Goal: Obtain resource: Obtain resource

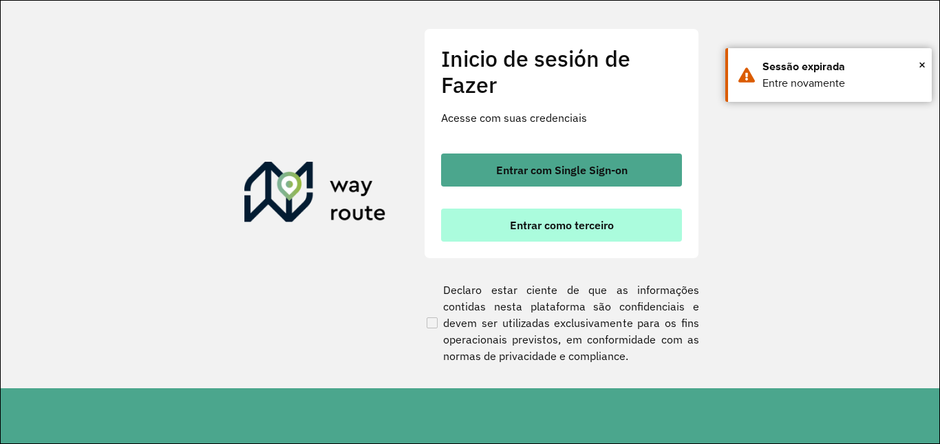
click at [543, 232] on button "Entrar como terceiro" at bounding box center [561, 224] width 241 height 33
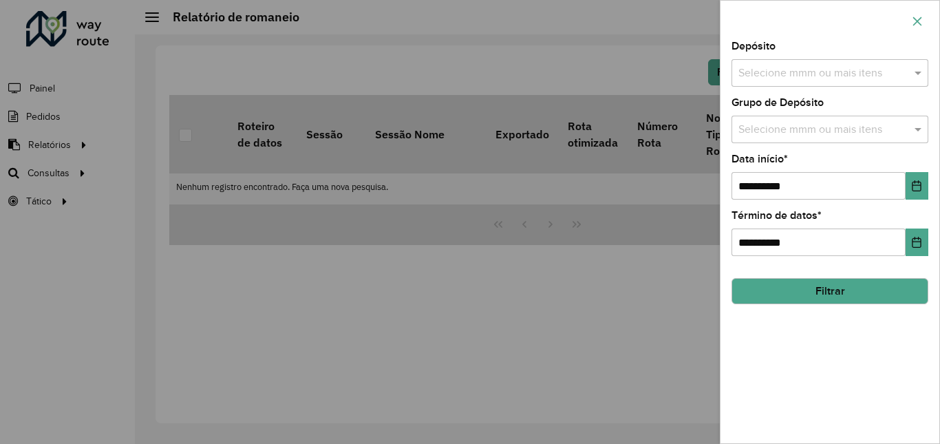
click at [919, 16] on icon "button" at bounding box center [916, 21] width 11 height 11
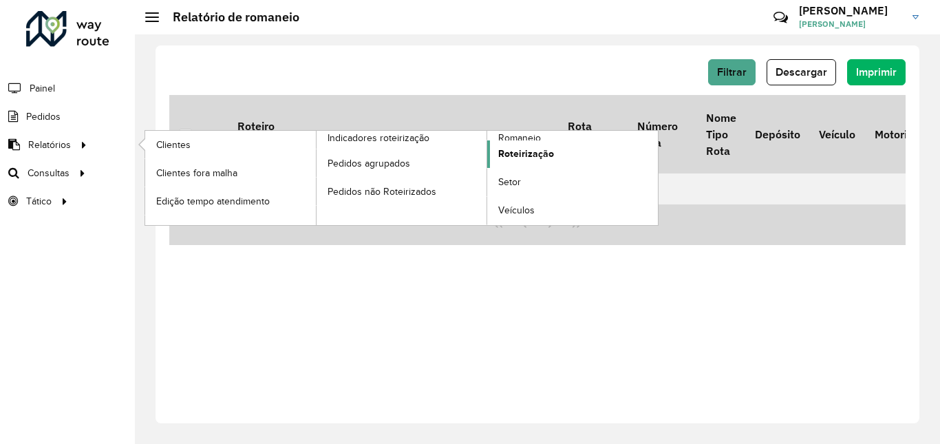
click at [527, 153] on span "Roteirização" at bounding box center [526, 154] width 56 height 14
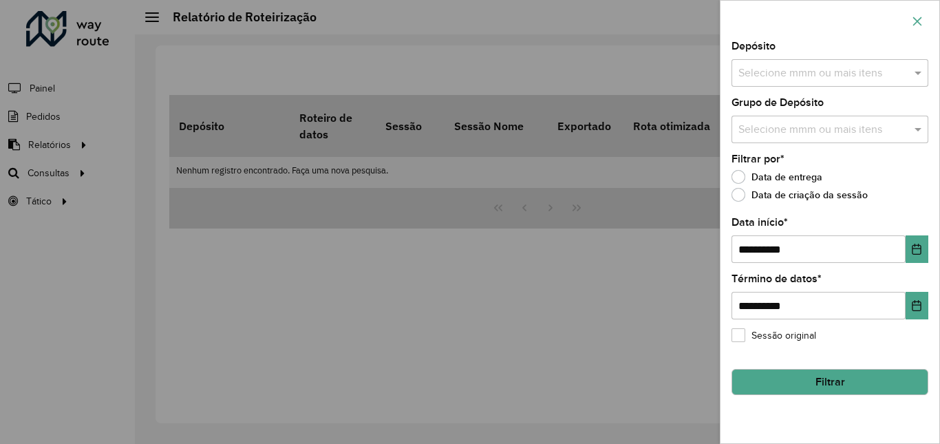
click at [919, 24] on icon "button" at bounding box center [916, 21] width 11 height 11
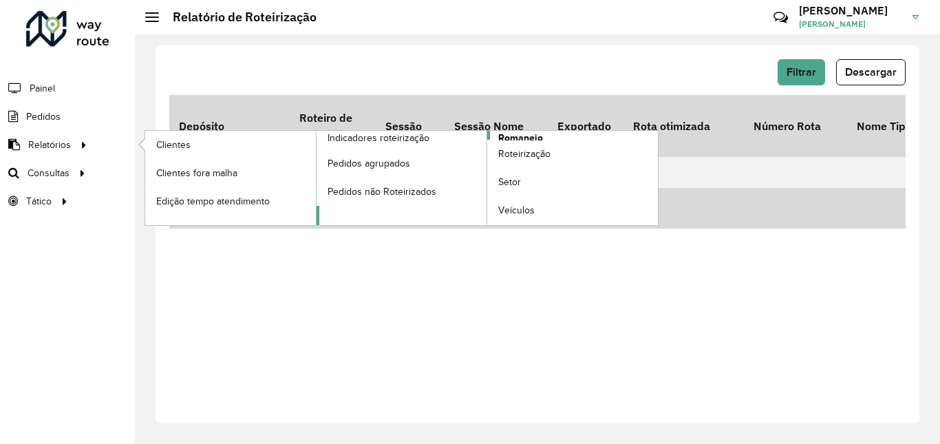
click at [519, 136] on span "Romaneio" at bounding box center [520, 138] width 45 height 14
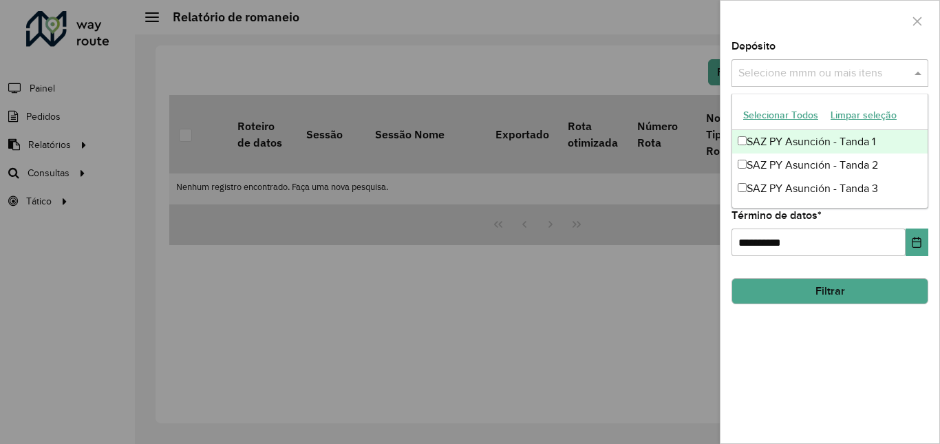
click at [887, 76] on input "text" at bounding box center [823, 73] width 176 height 17
click at [765, 138] on font "SAZ PY Asunción - Tanda 1" at bounding box center [810, 142] width 129 height 12
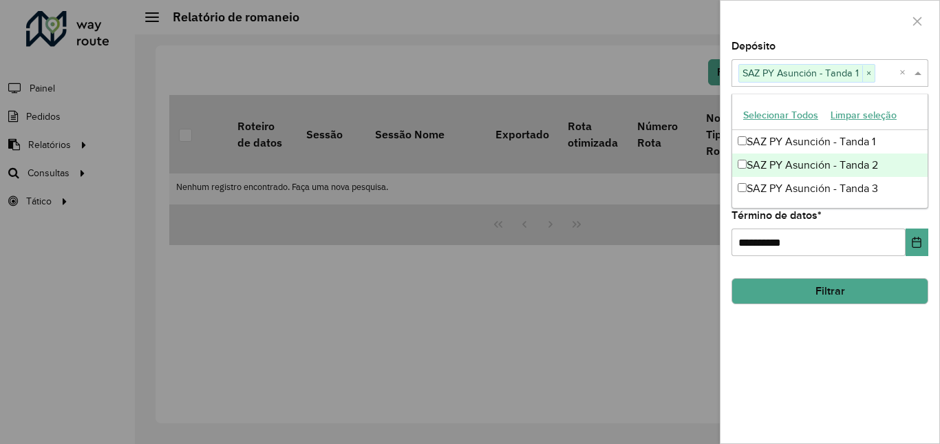
drag, startPoint x: 768, startPoint y: 162, endPoint x: 770, endPoint y: 170, distance: 8.7
click at [768, 162] on font "SAZ PY Asunción - Tanda 2" at bounding box center [811, 165] width 131 height 12
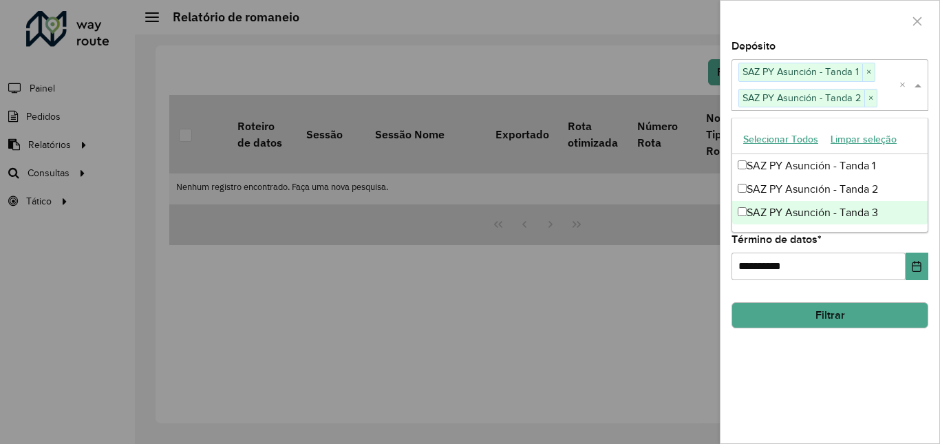
click at [764, 210] on font "SAZ PY Asunción - Tanda 3" at bounding box center [811, 212] width 131 height 12
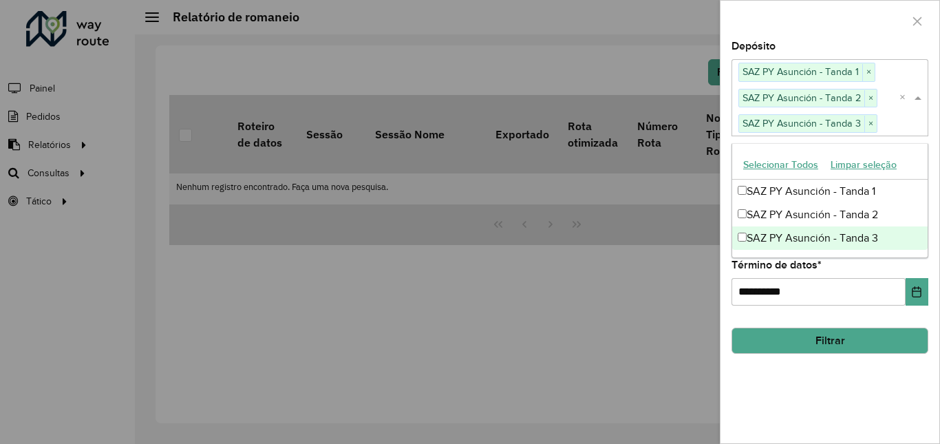
click at [806, 336] on button "Filtrar" at bounding box center [829, 340] width 197 height 26
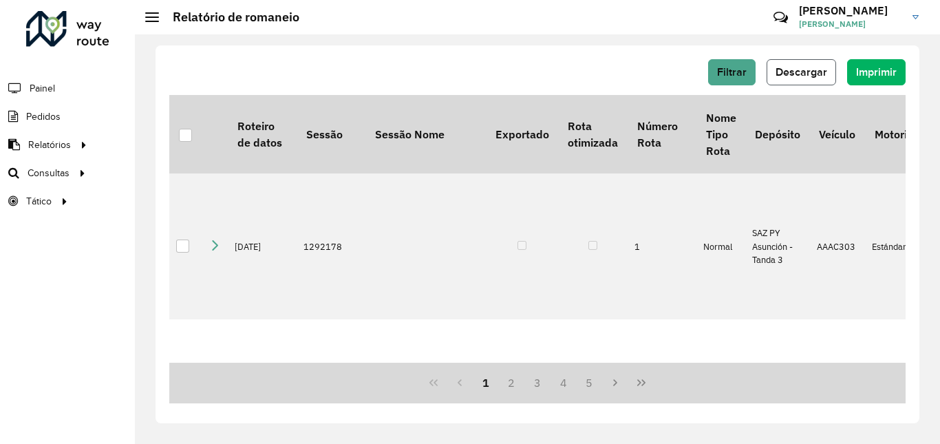
click at [795, 82] on button "Descargar" at bounding box center [800, 72] width 69 height 26
